Goal: Information Seeking & Learning: Learn about a topic

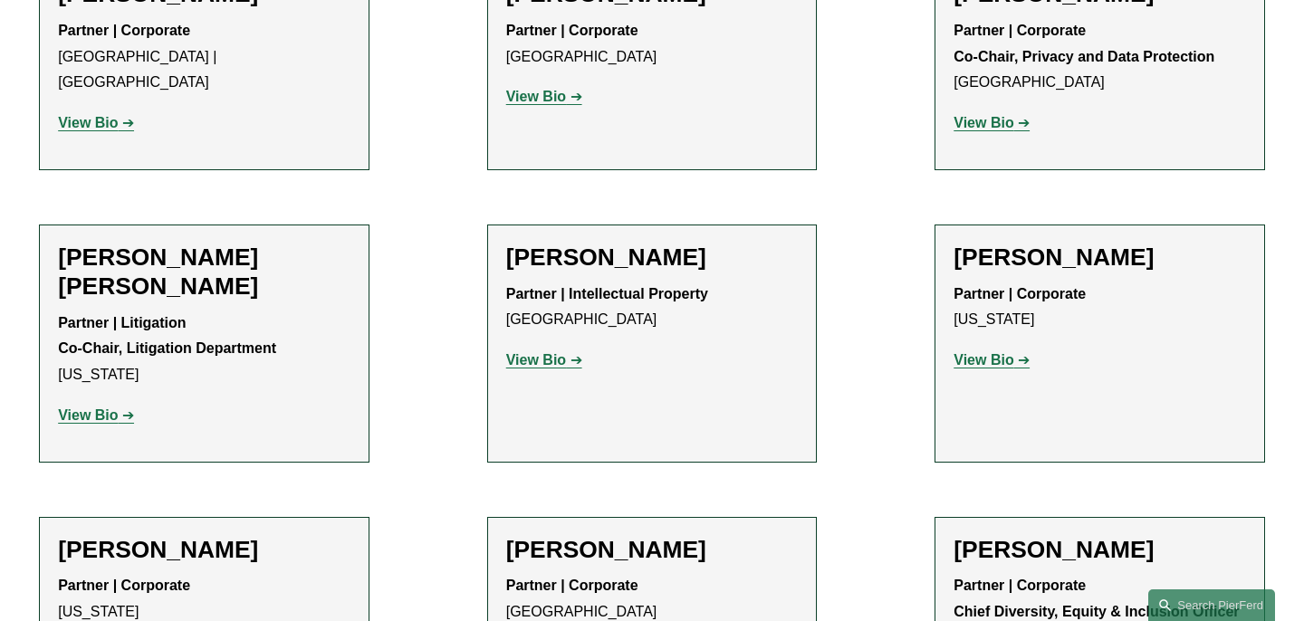
scroll to position [8148, 0]
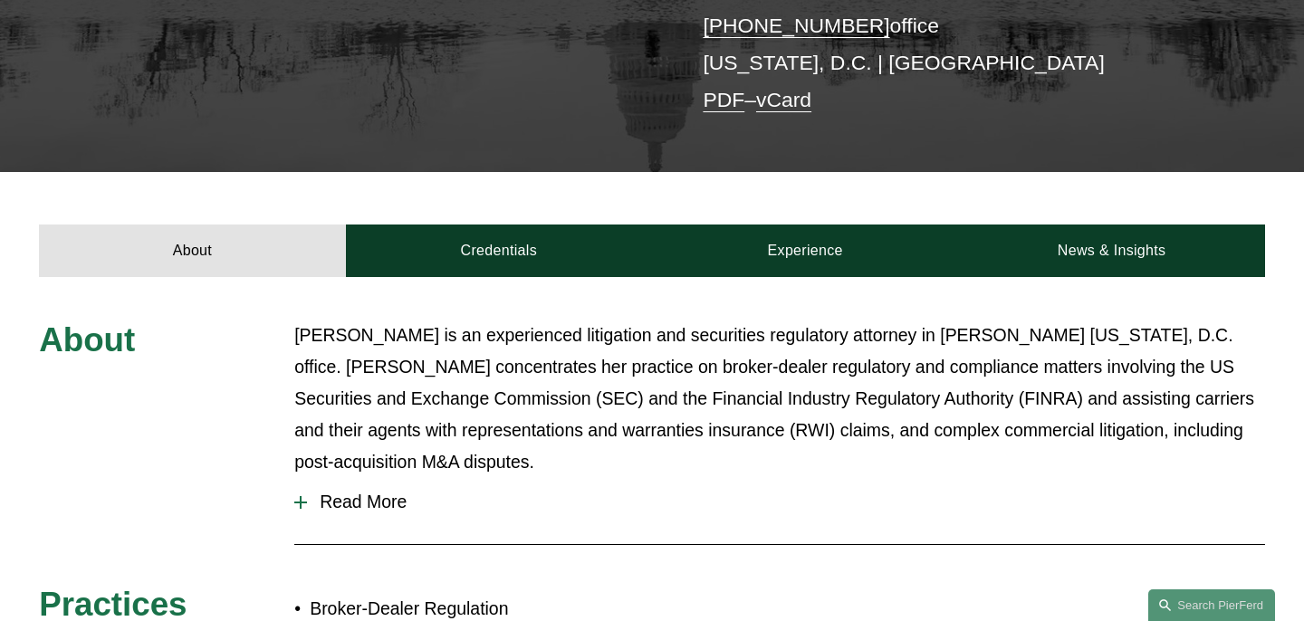
scroll to position [463, 0]
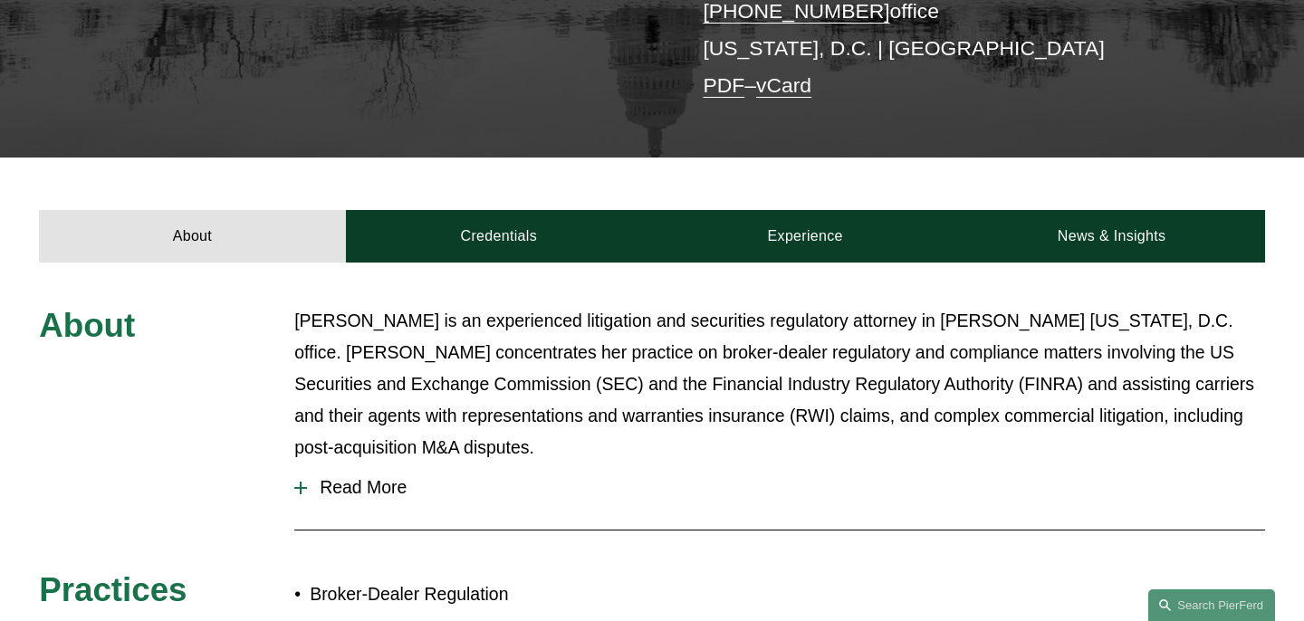
click at [365, 477] on span "Read More" at bounding box center [786, 487] width 958 height 21
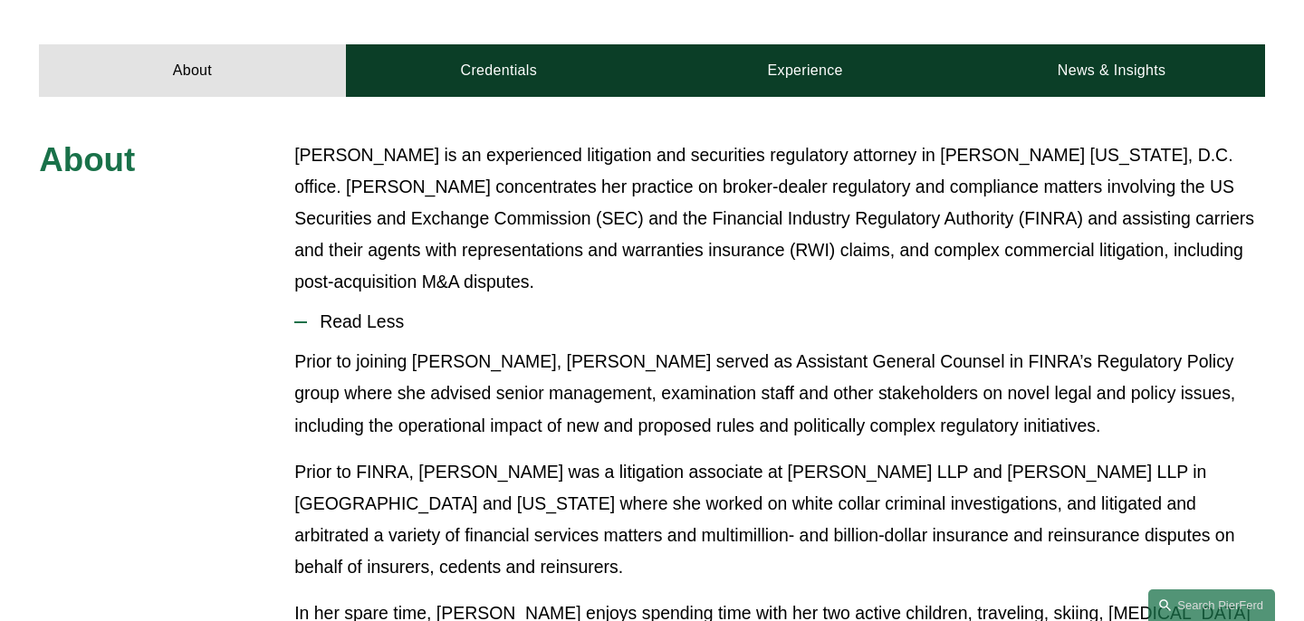
scroll to position [617, 0]
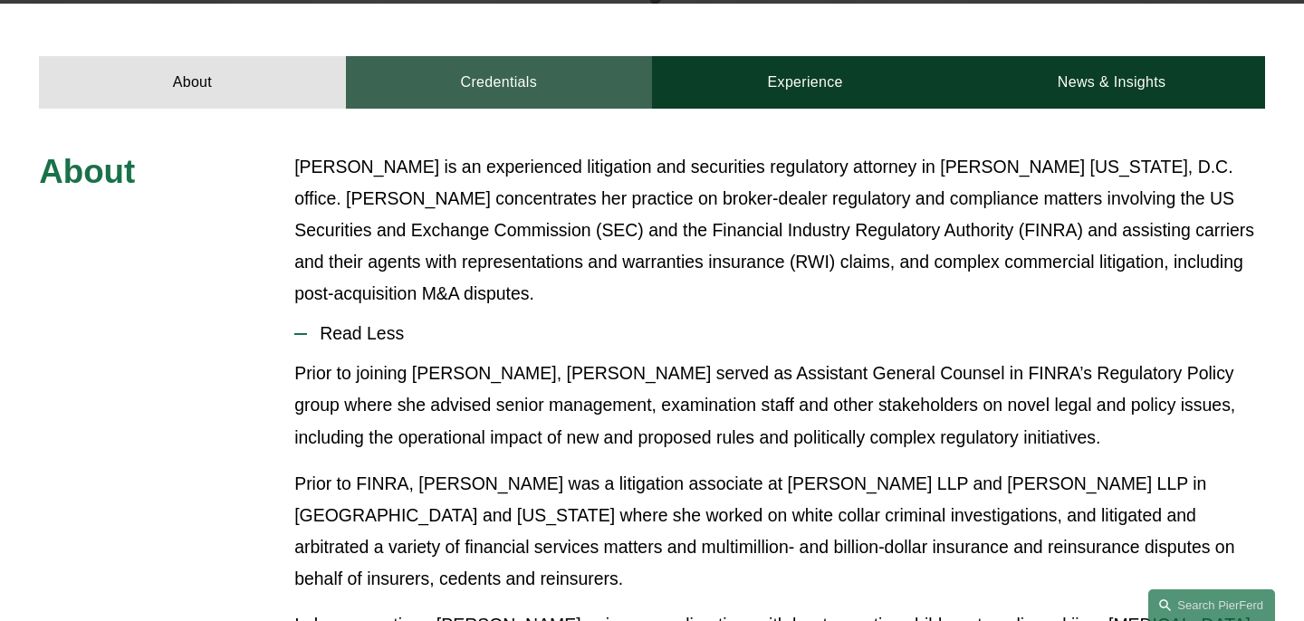
click at [450, 56] on link "Credentials" at bounding box center [499, 82] width 306 height 53
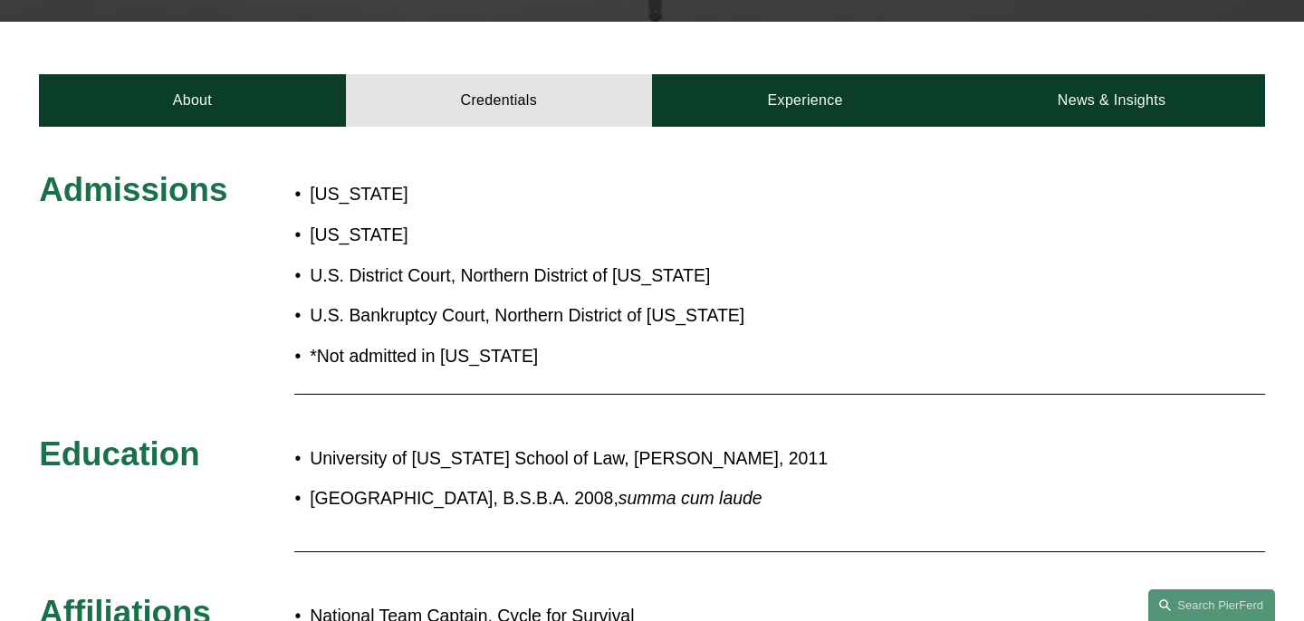
scroll to position [600, 0]
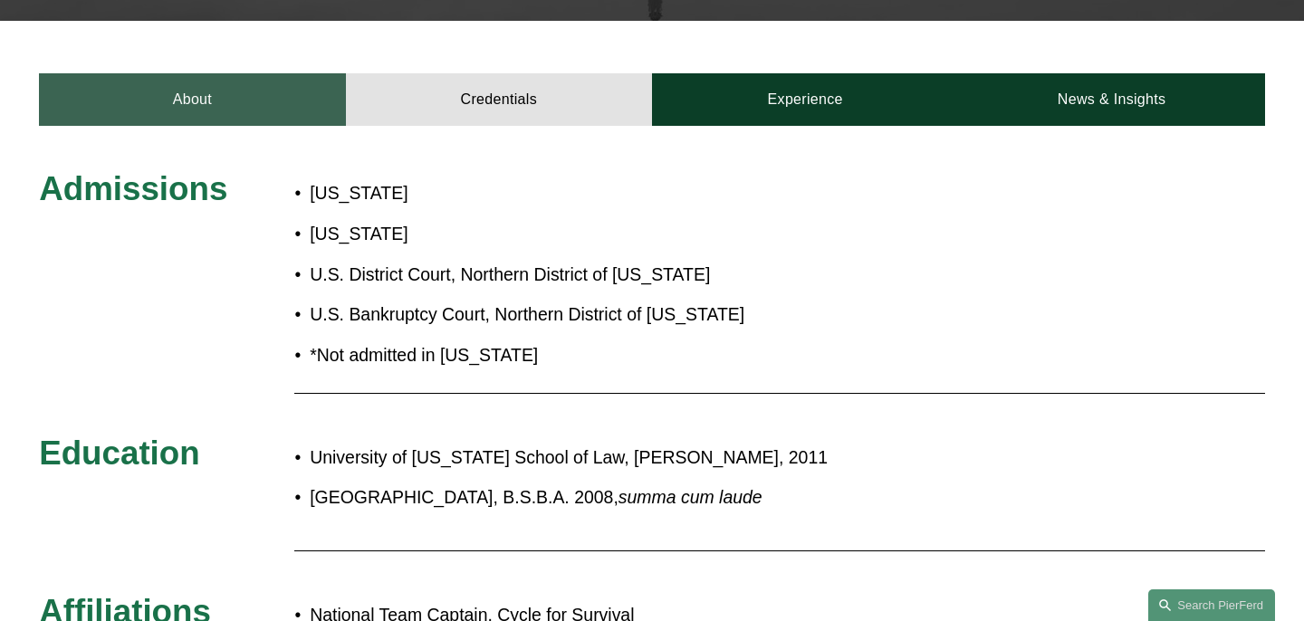
click at [216, 86] on link "About" at bounding box center [192, 99] width 306 height 53
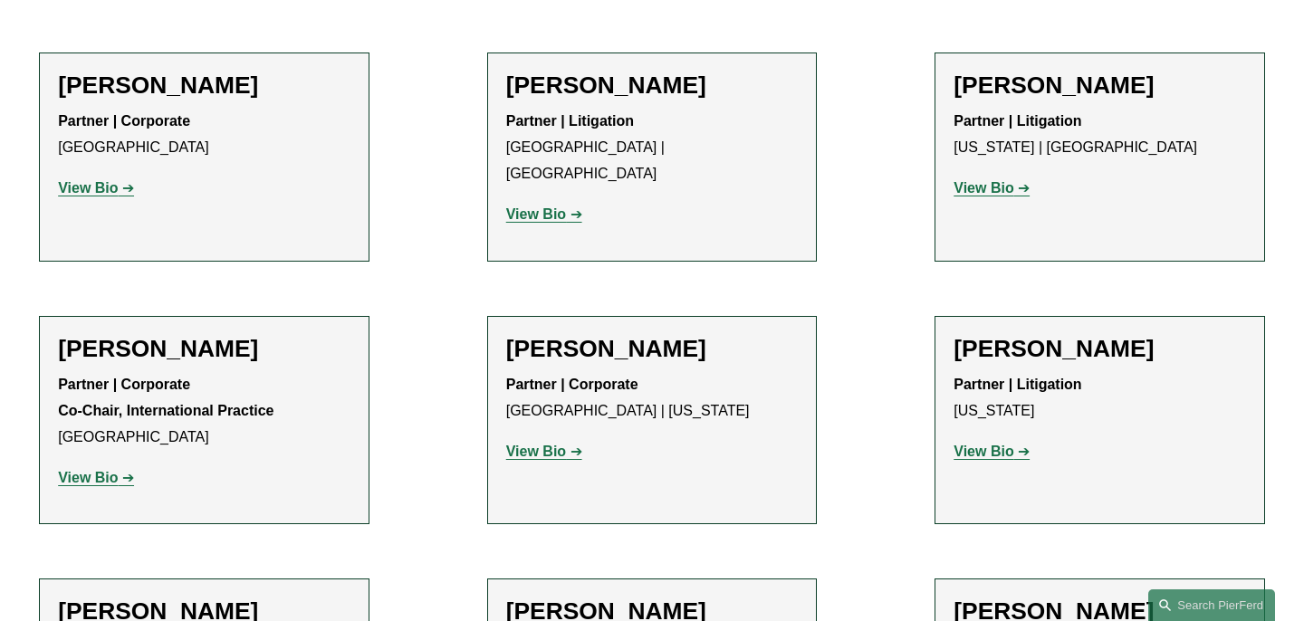
scroll to position [19006, 0]
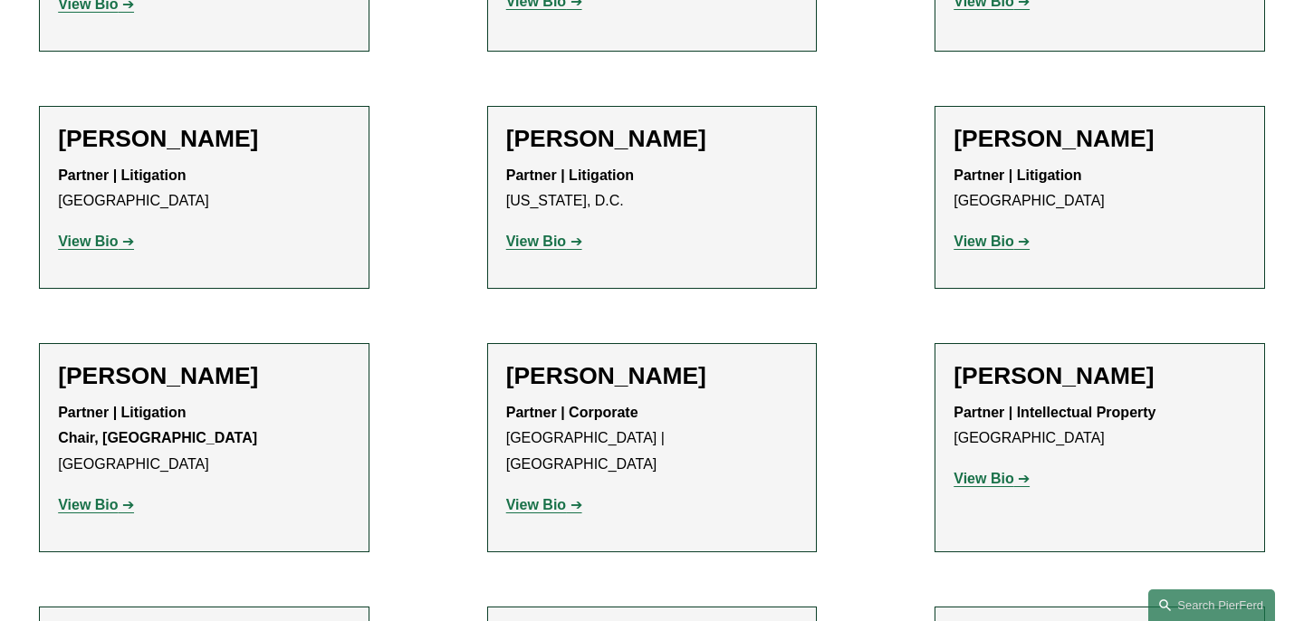
scroll to position [6068, 0]
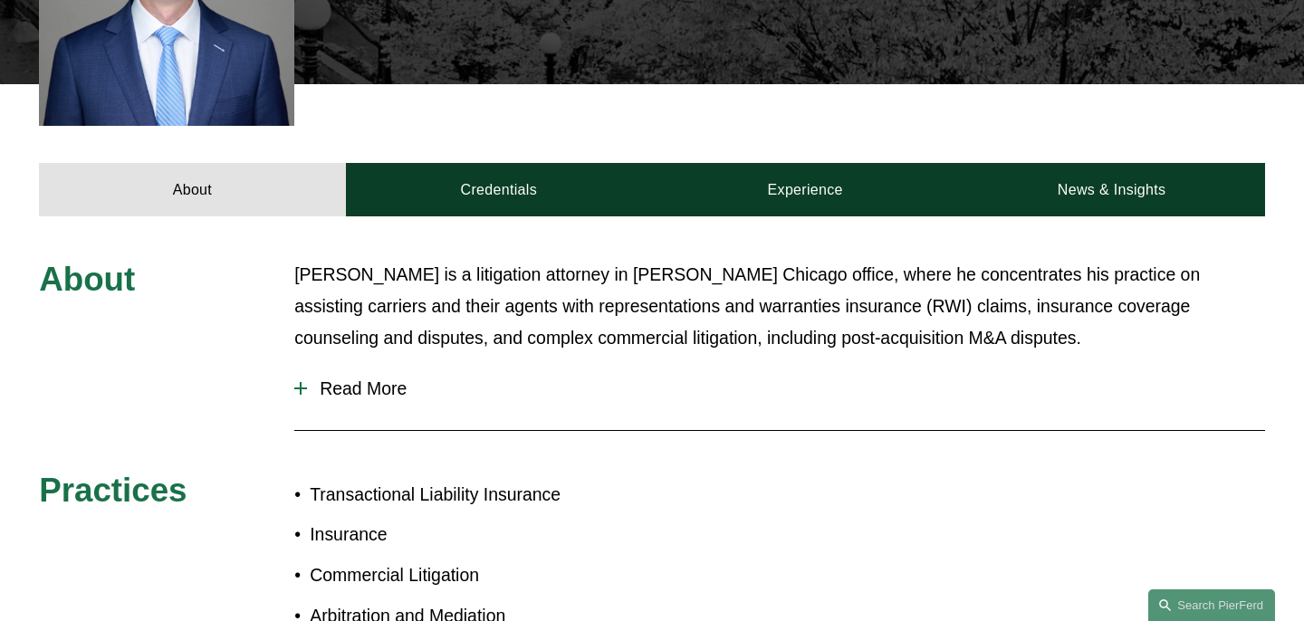
scroll to position [750, 0]
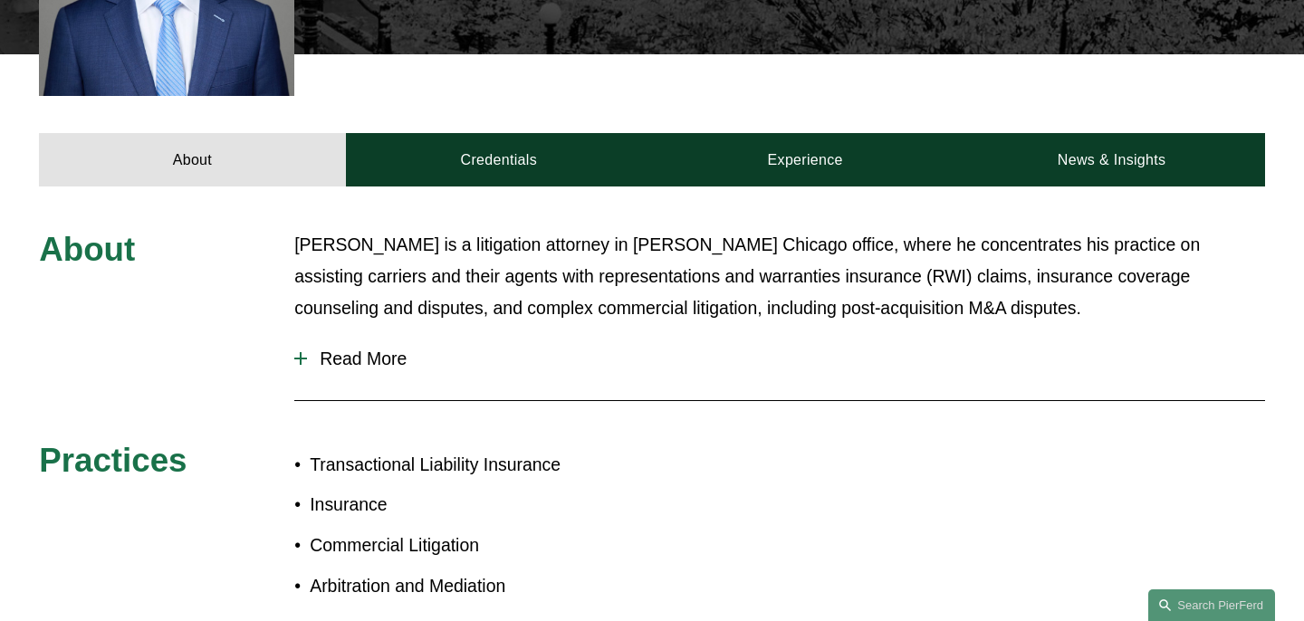
click at [363, 349] on span "Read More" at bounding box center [786, 359] width 958 height 21
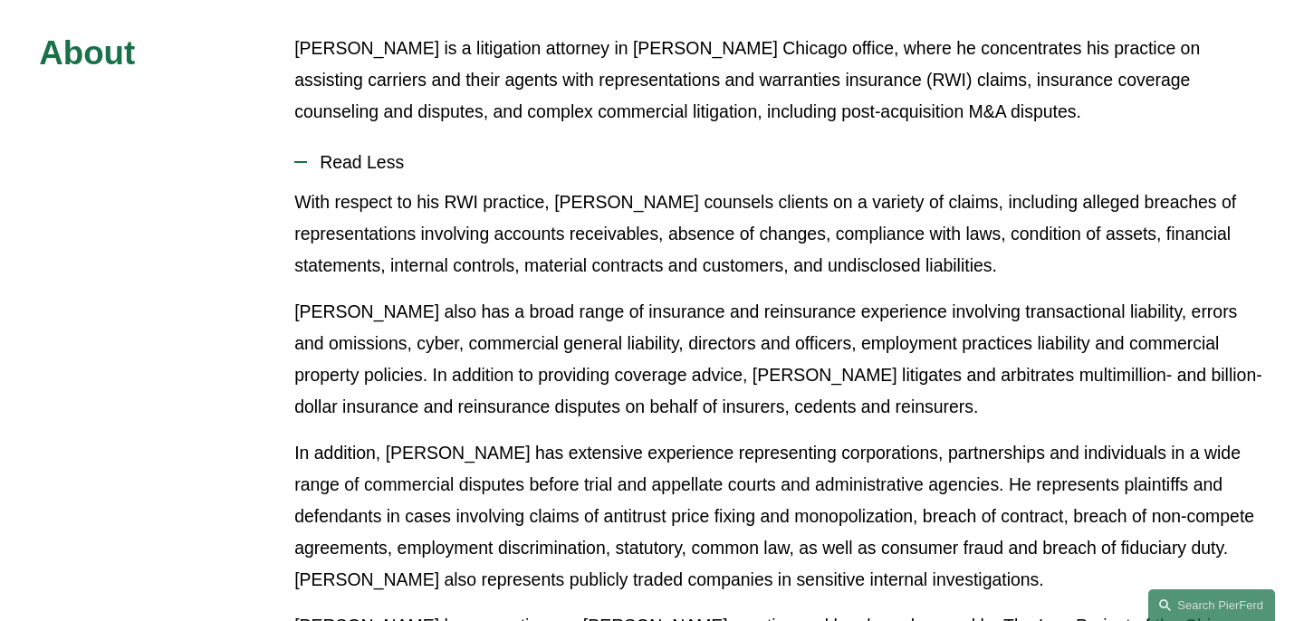
scroll to position [948, 0]
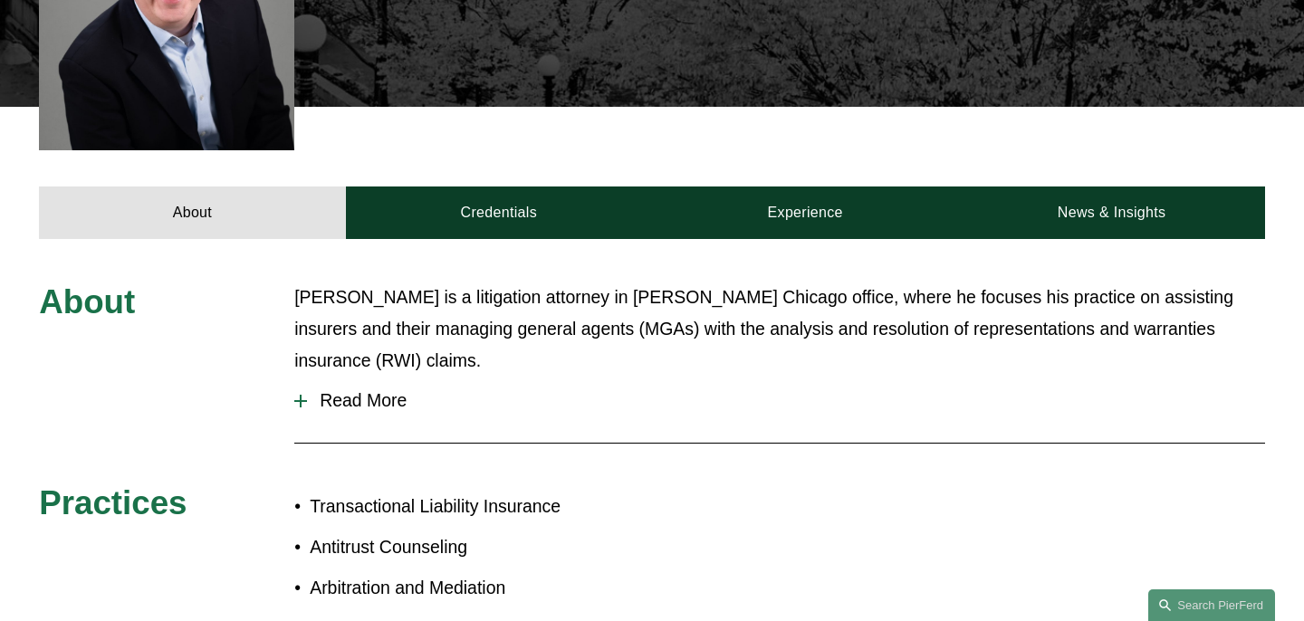
scroll to position [722, 0]
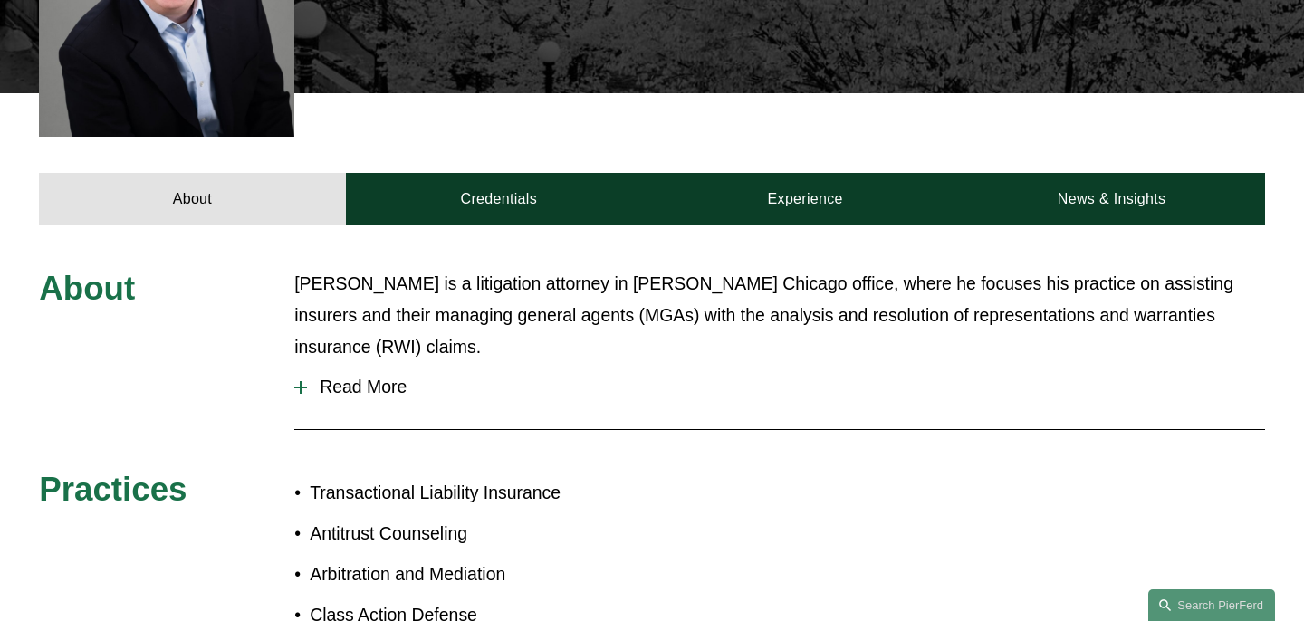
click at [341, 377] on span "Read More" at bounding box center [786, 387] width 958 height 21
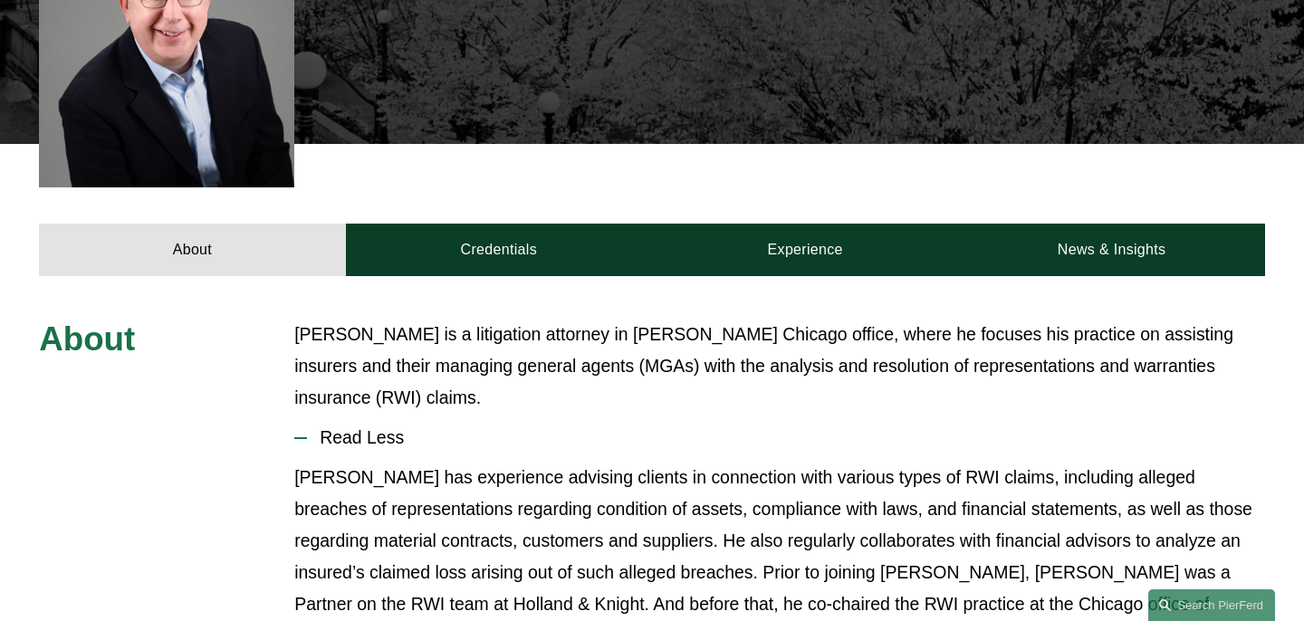
scroll to position [672, 0]
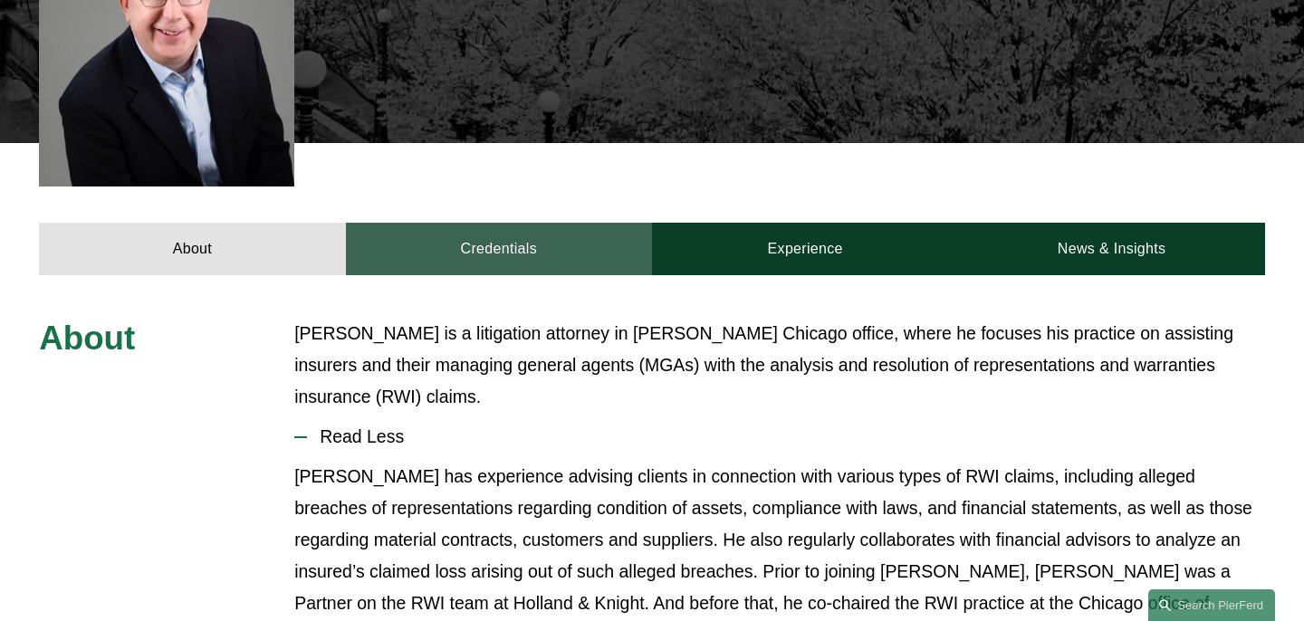
click at [490, 223] on link "Credentials" at bounding box center [499, 249] width 306 height 53
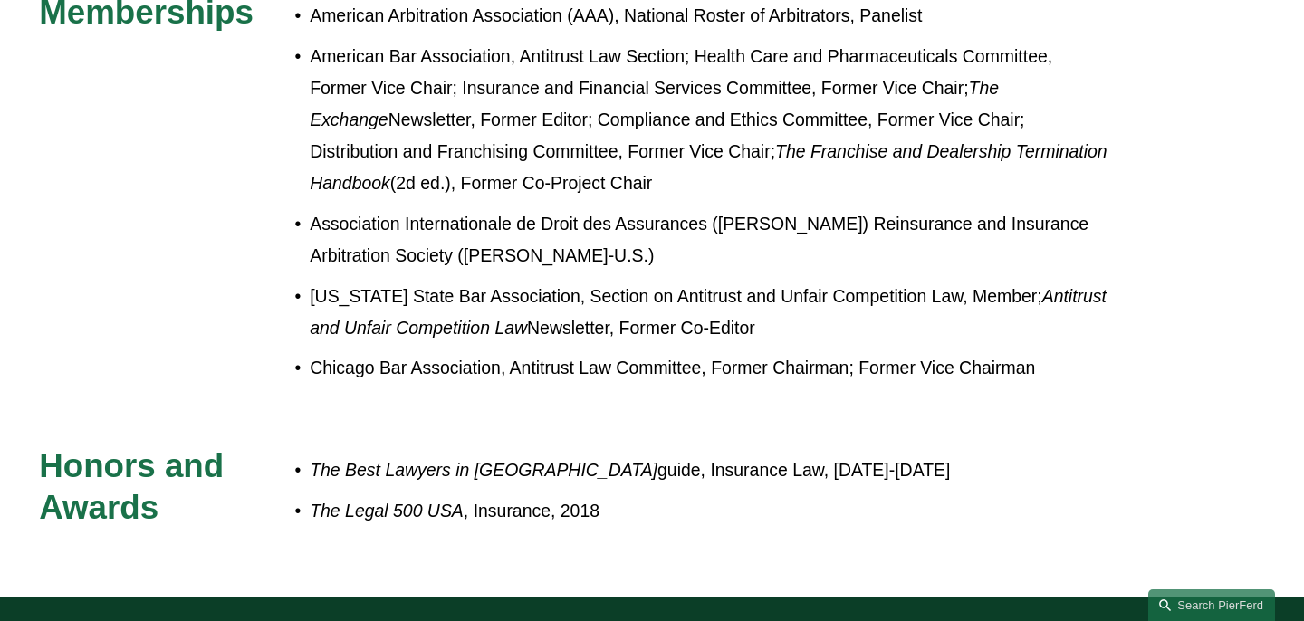
scroll to position [1410, 0]
